Goal: Information Seeking & Learning: Learn about a topic

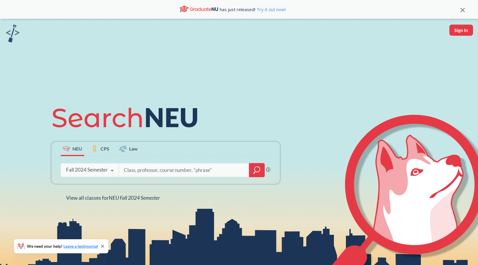
click at [77, 174] on div "Fall 2024 Semester Fall 2025 Semester Summer 2 2025 Semester Summer Full 2025 S…" at bounding box center [90, 169] width 58 height 15
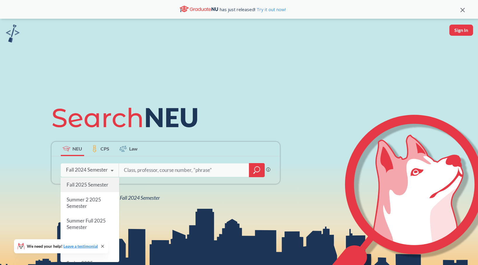
click at [84, 188] on div "Fall 2025 Semester" at bounding box center [90, 184] width 59 height 15
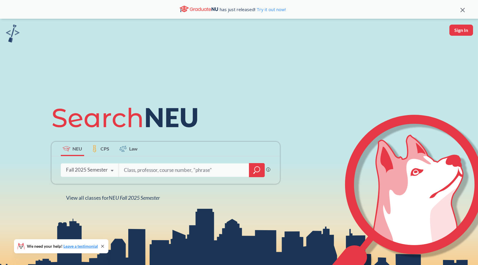
click at [149, 163] on div at bounding box center [192, 169] width 146 height 13
click at [148, 171] on input "search" at bounding box center [184, 170] width 122 height 12
type input "cs 5800"
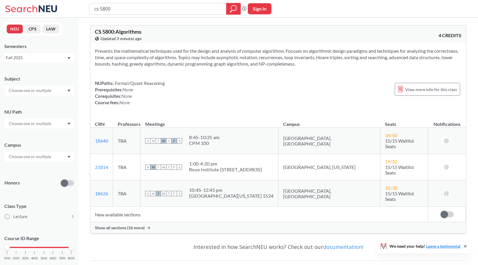
click at [115, 225] on span "Show all sections (16 more)" at bounding box center [120, 227] width 50 height 5
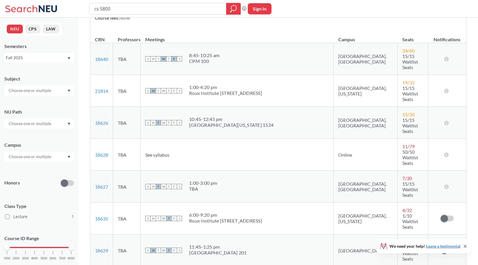
scroll to position [84, 0]
drag, startPoint x: 110, startPoint y: 77, endPoint x: 91, endPoint y: 78, distance: 19.3
click at [91, 78] on td "21814 View this section on Banner." at bounding box center [101, 91] width 23 height 32
copy link "21814"
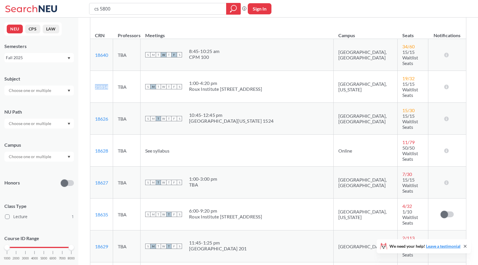
scroll to position [88, 0]
drag, startPoint x: 236, startPoint y: 68, endPoint x: 205, endPoint y: 68, distance: 31.6
click at [205, 81] on div "S M T W T F S 1:00 - 4:20 pm Roux Institute [STREET_ADDRESS]" at bounding box center [237, 87] width 184 height 13
copy div "1:00 - 4:20 pm"
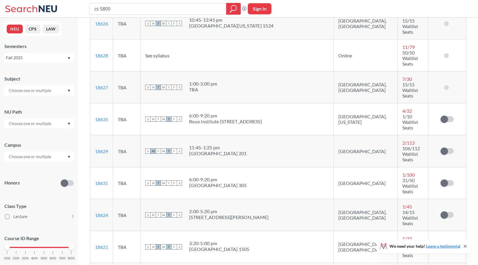
scroll to position [164, 0]
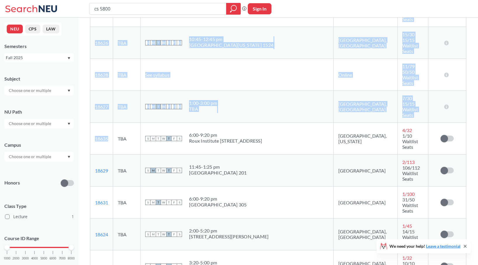
drag, startPoint x: 109, startPoint y: 84, endPoint x: 89, endPoint y: 86, distance: 20.8
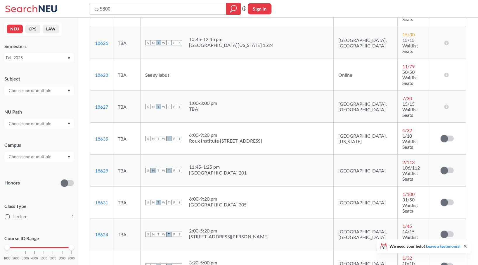
click at [111, 122] on td "18635 View this section on Banner." at bounding box center [101, 138] width 23 height 32
drag, startPoint x: 110, startPoint y: 86, endPoint x: 94, endPoint y: 87, distance: 15.8
click at [94, 122] on td "18635 View this section on Banner." at bounding box center [101, 138] width 23 height 32
copy link "18635"
click at [167, 11] on input "cs 5800" at bounding box center [158, 9] width 128 height 10
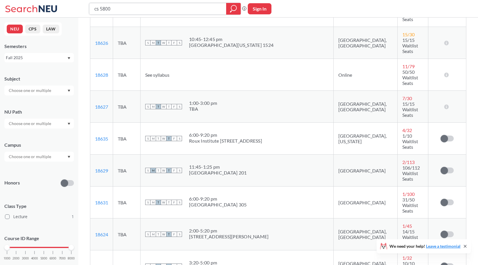
click at [167, 11] on input "cs 5800" at bounding box center [158, 9] width 128 height 10
type input "cs 5001"
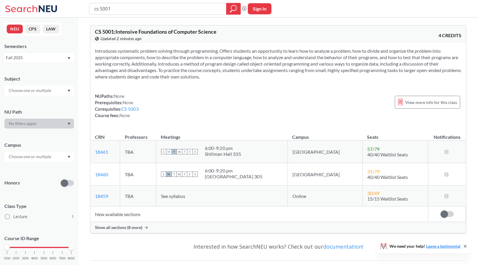
click at [123, 227] on span "Show all sections (8 more)" at bounding box center [118, 226] width 47 height 5
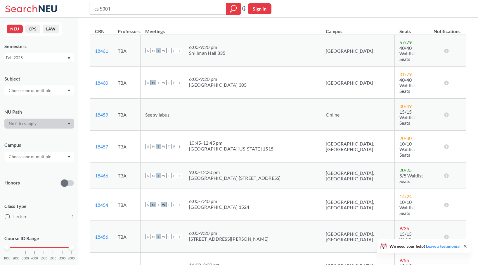
scroll to position [170, 0]
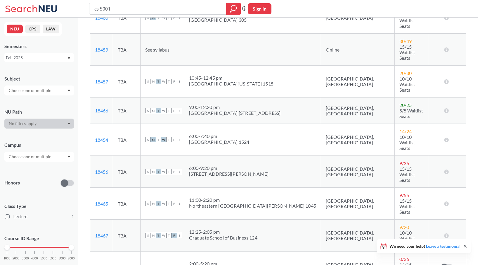
drag, startPoint x: 110, startPoint y: 204, endPoint x: 93, endPoint y: 205, distance: 17.3
copy link "18463"
click at [167, 13] on input "cs 5001" at bounding box center [158, 9] width 128 height 10
type input "cs 5800"
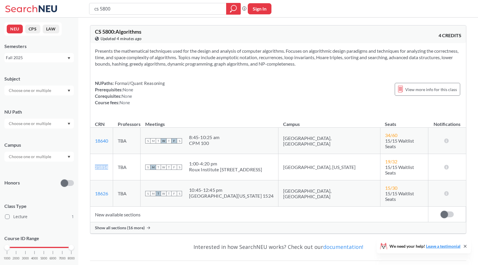
drag, startPoint x: 112, startPoint y: 160, endPoint x: 92, endPoint y: 161, distance: 20.5
click at [92, 161] on td "21814 View this section on Banner." at bounding box center [101, 167] width 23 height 26
copy link "21814"
click at [112, 222] on div "Show all sections (16 more)" at bounding box center [278, 227] width 376 height 11
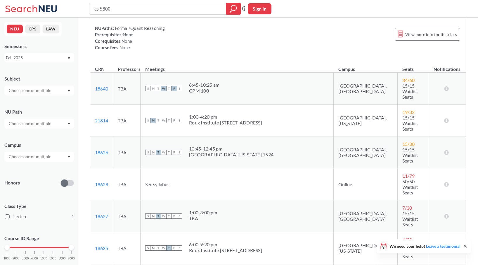
scroll to position [67, 0]
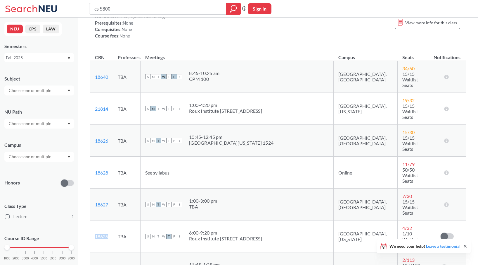
drag, startPoint x: 109, startPoint y: 182, endPoint x: 94, endPoint y: 185, distance: 15.1
click at [94, 220] on td "18635 View this section on Banner." at bounding box center [101, 236] width 23 height 32
copy link "18635"
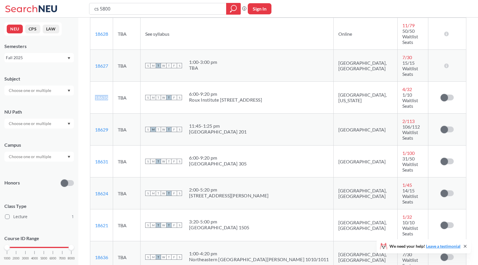
scroll to position [205, 0]
